Goal: Information Seeking & Learning: Find specific fact

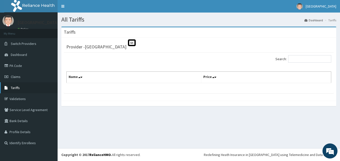
click at [16, 85] on link "Tariffs" at bounding box center [29, 87] width 58 height 11
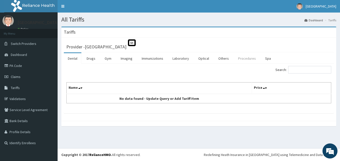
click at [240, 56] on link "Procedures" at bounding box center [247, 58] width 26 height 11
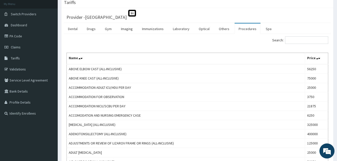
scroll to position [29, 0]
click at [307, 41] on input "Search:" at bounding box center [306, 41] width 43 height 8
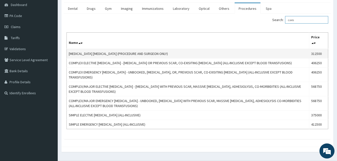
scroll to position [50, 0]
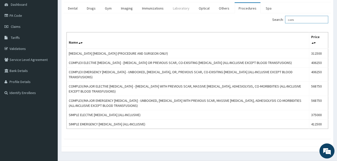
type input "caes"
click at [181, 8] on link "Laboratory" at bounding box center [181, 8] width 25 height 11
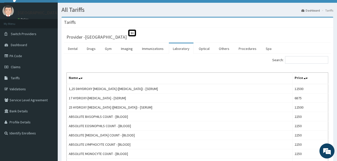
scroll to position [0, 0]
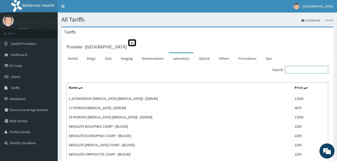
click at [296, 70] on input "Search:" at bounding box center [306, 70] width 43 height 8
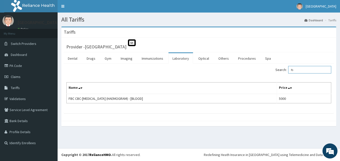
type input "f"
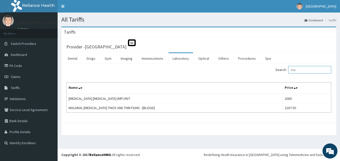
type input "m"
click at [310, 70] on input "stool m" at bounding box center [310, 70] width 43 height 8
type input "s"
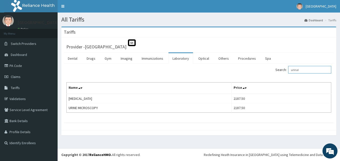
click at [312, 71] on input "urinal" at bounding box center [310, 70] width 43 height 8
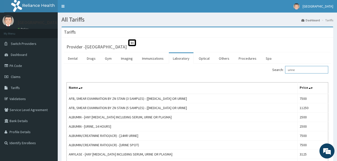
click at [306, 70] on input "urine" at bounding box center [306, 70] width 43 height 8
type input "u"
type input "urine"
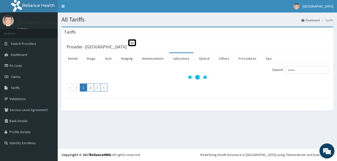
click at [337, 41] on html "R EL Toggle navigation St Everest Hospital St Everest Hospital - steveresthospi…" at bounding box center [168, 80] width 337 height 161
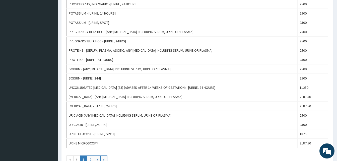
scroll to position [413, 0]
